Goal: Task Accomplishment & Management: Use online tool/utility

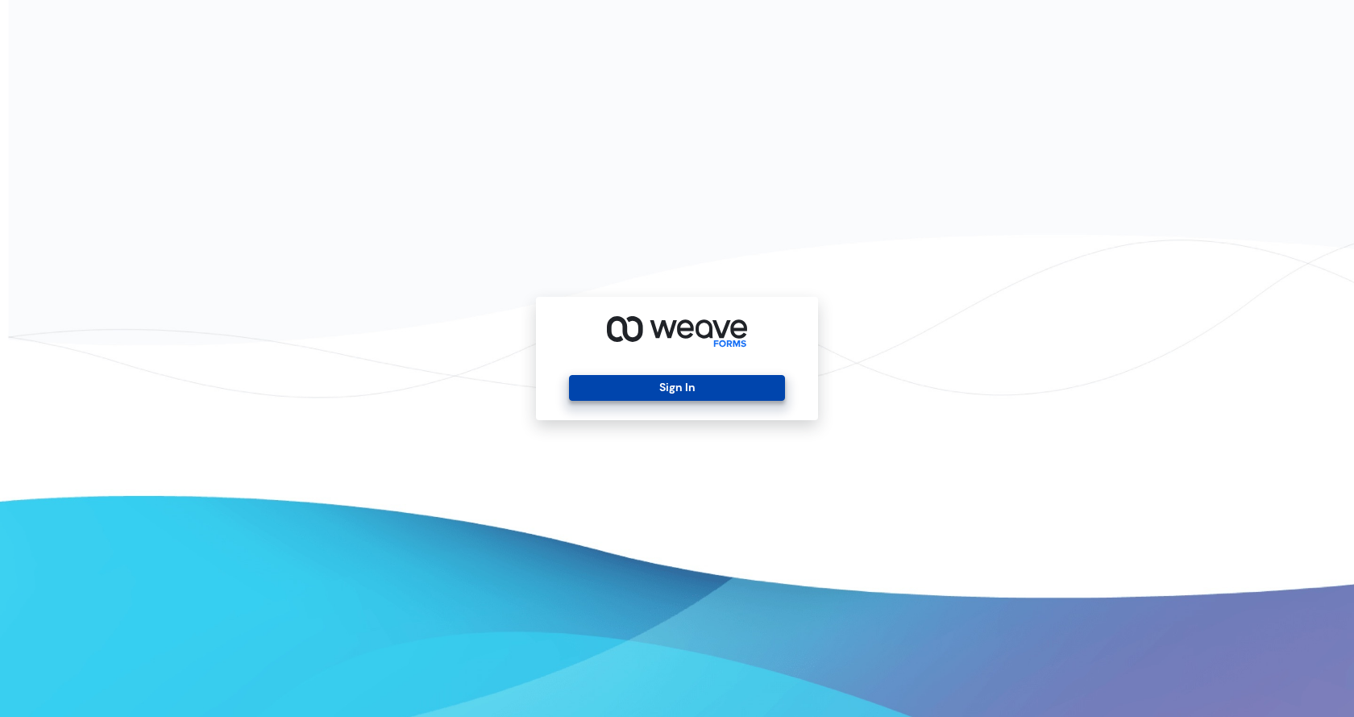
click at [666, 389] on button "Sign In" at bounding box center [676, 388] width 215 height 26
